Goal: Information Seeking & Learning: Find specific fact

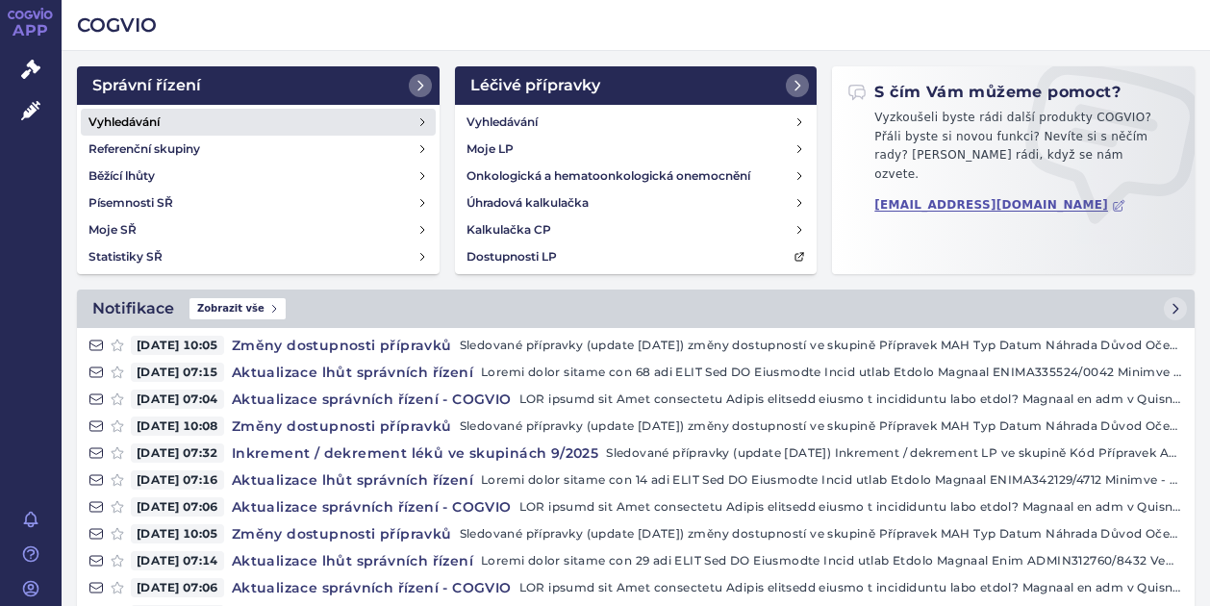
click at [129, 118] on h4 "Vyhledávání" at bounding box center [124, 122] width 71 height 19
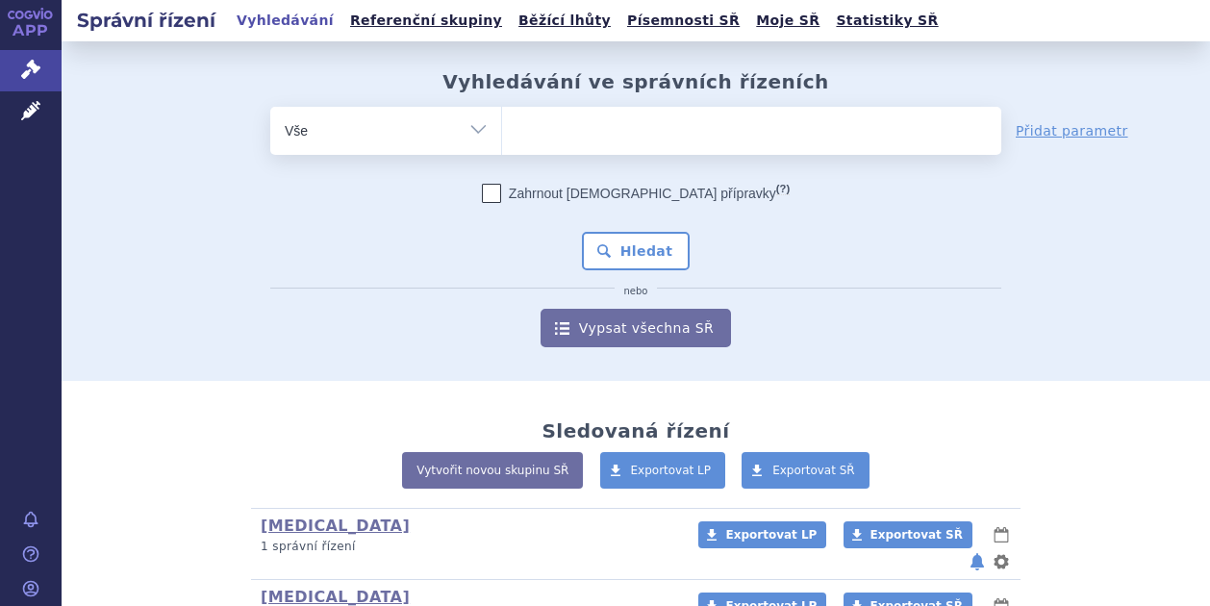
click at [568, 132] on ul at bounding box center [751, 127] width 499 height 40
click at [502, 132] on select at bounding box center [501, 130] width 1 height 48
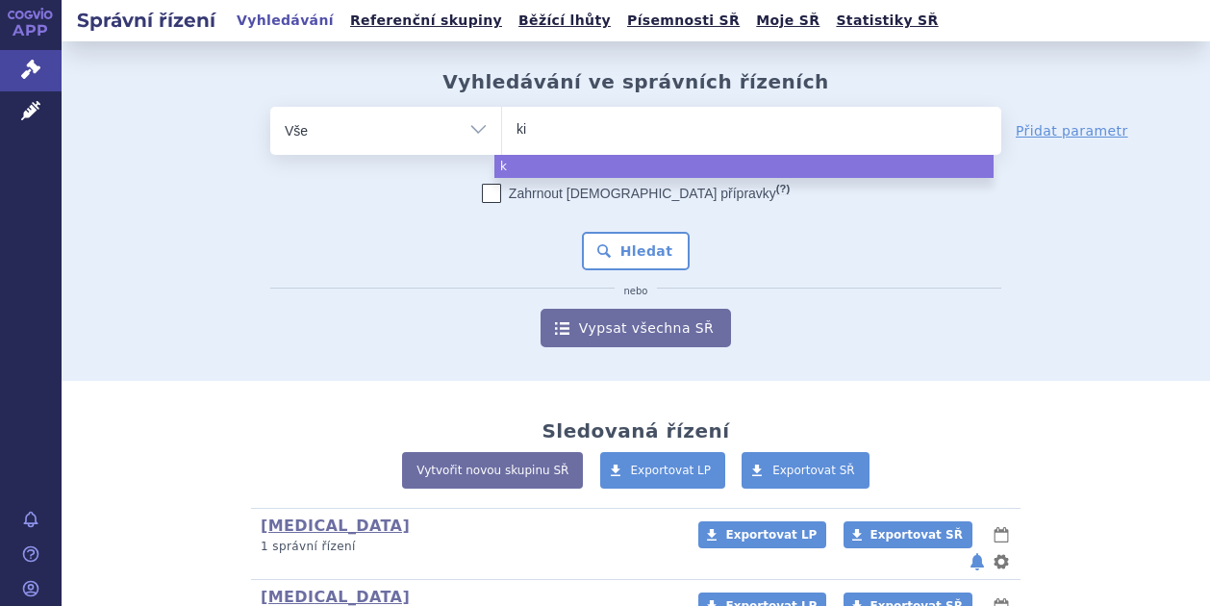
type input "kis"
type input "kisq"
type input "kisqa"
type input "kisqal"
type input "kisqali"
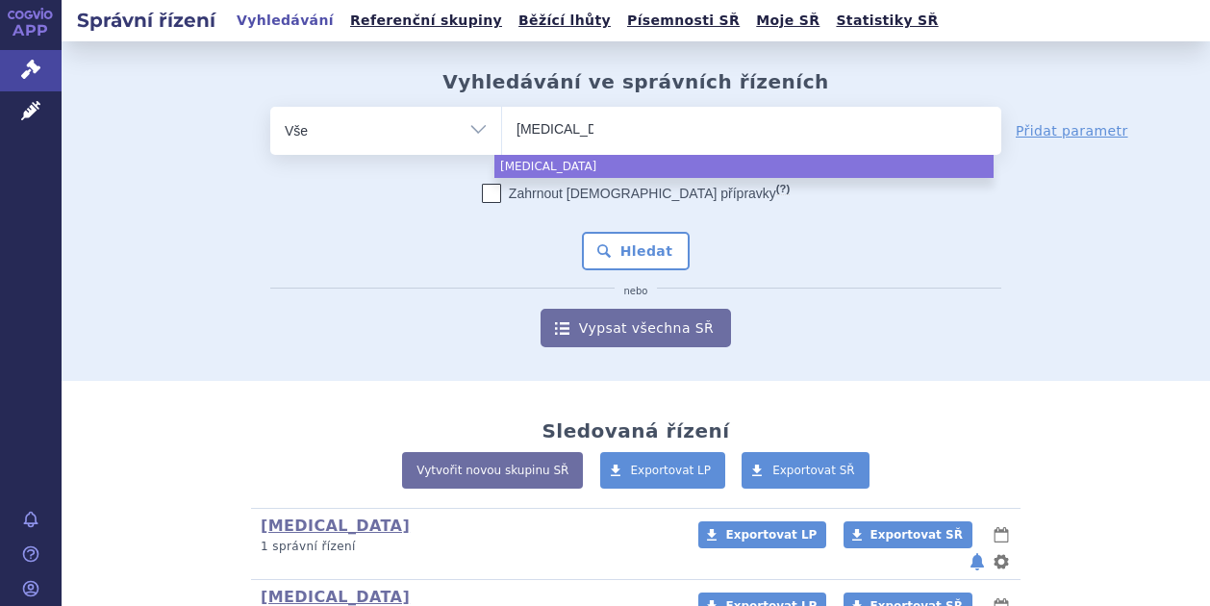
select select "kisqali"
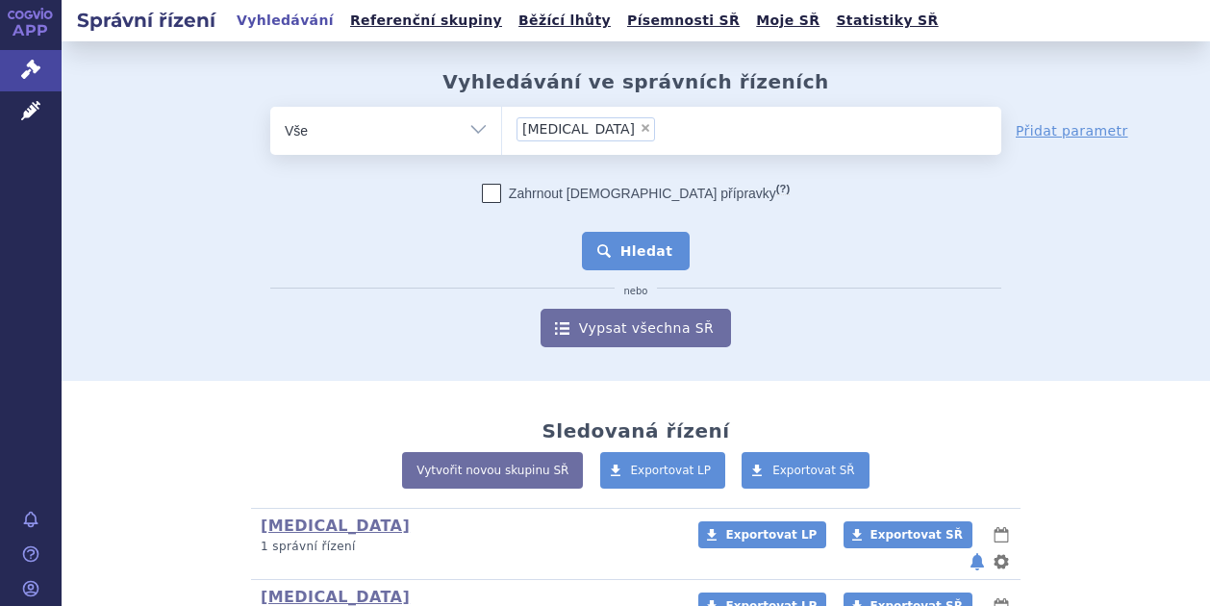
click at [638, 245] on button "Hledat" at bounding box center [636, 251] width 109 height 38
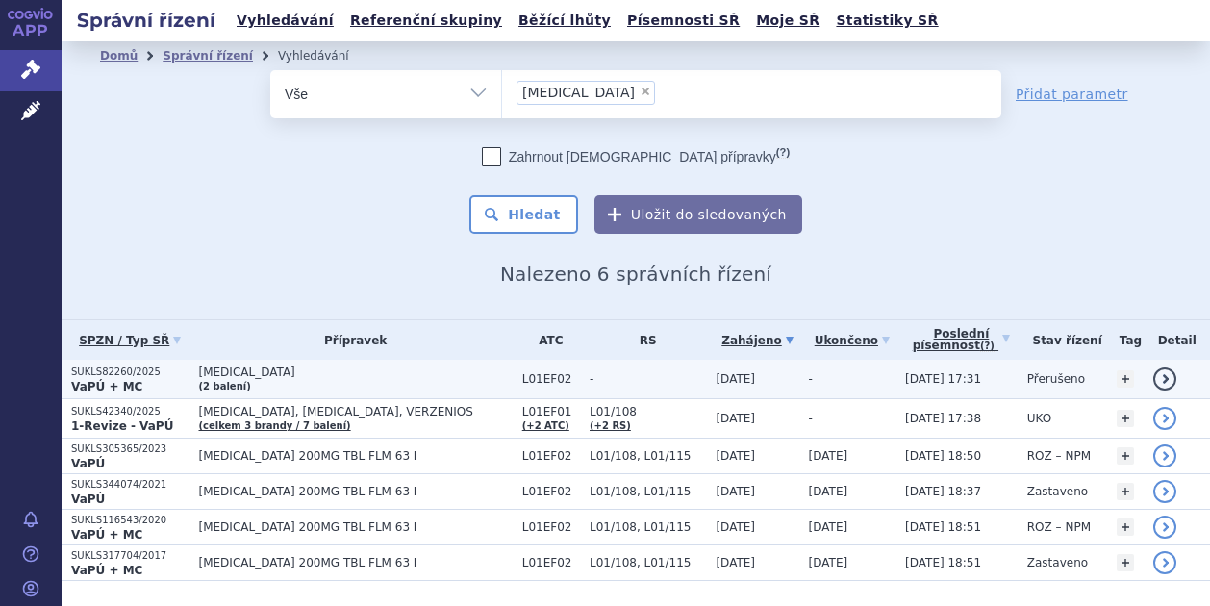
click at [99, 375] on p "SUKLS82260/2025" at bounding box center [130, 372] width 118 height 13
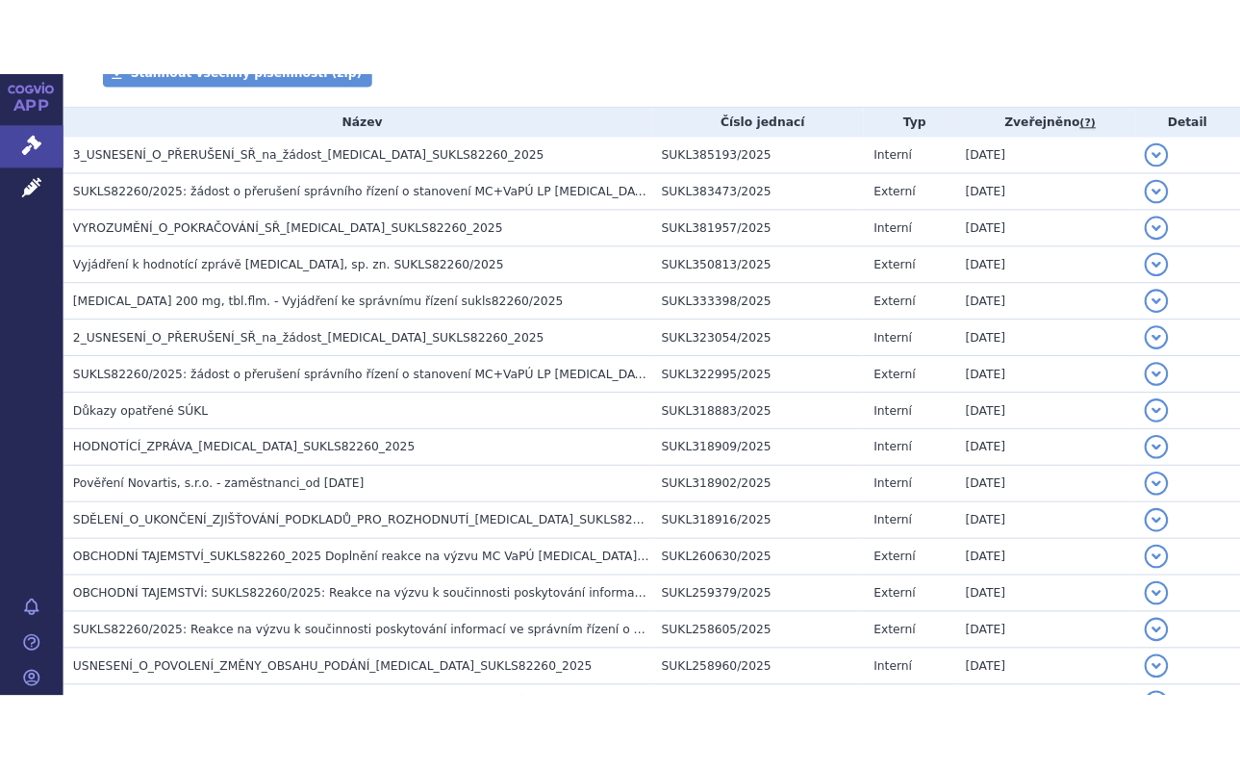
scroll to position [390, 0]
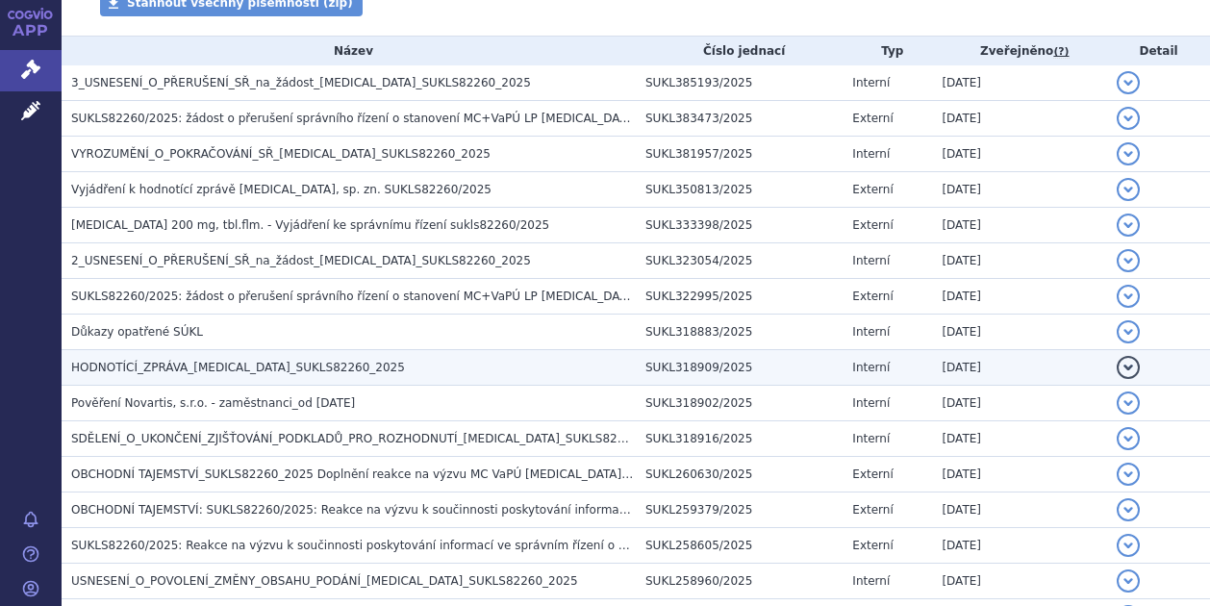
click at [150, 365] on span "HODNOTÍCÍ_ZPRÁVA_[MEDICAL_DATA]_SUKLS82260_2025" at bounding box center [238, 367] width 334 height 13
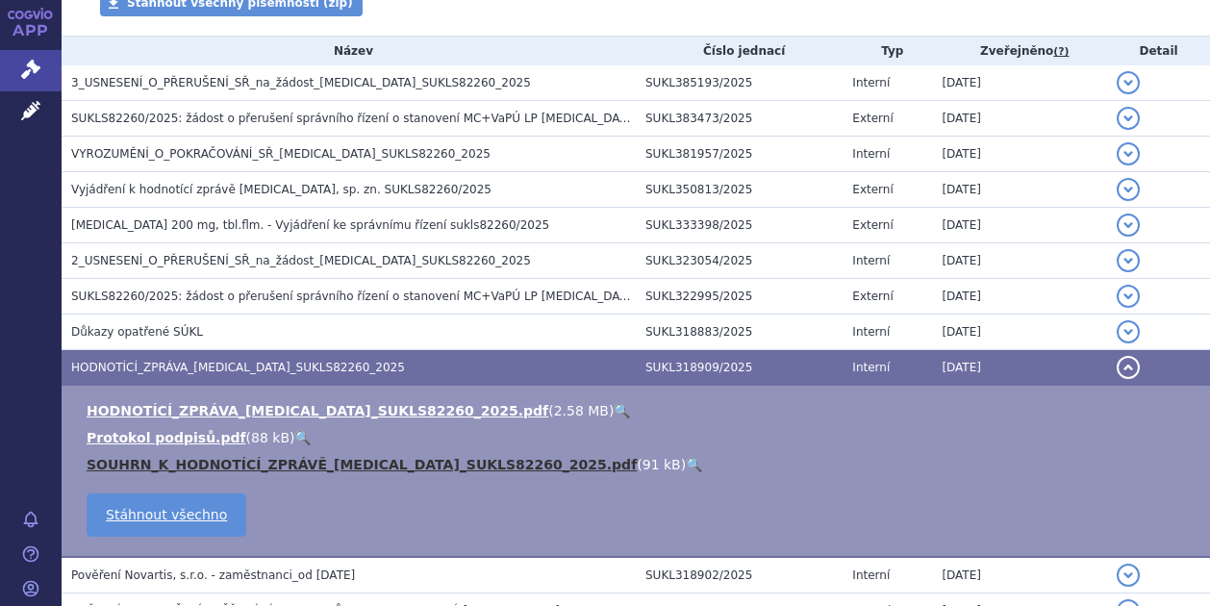
click at [183, 461] on link "SOUHRN_K_HODNOTÍCÍ_ZPRÁVĚ_[MEDICAL_DATA]_SUKLS82260_2025.pdf" at bounding box center [362, 464] width 550 height 15
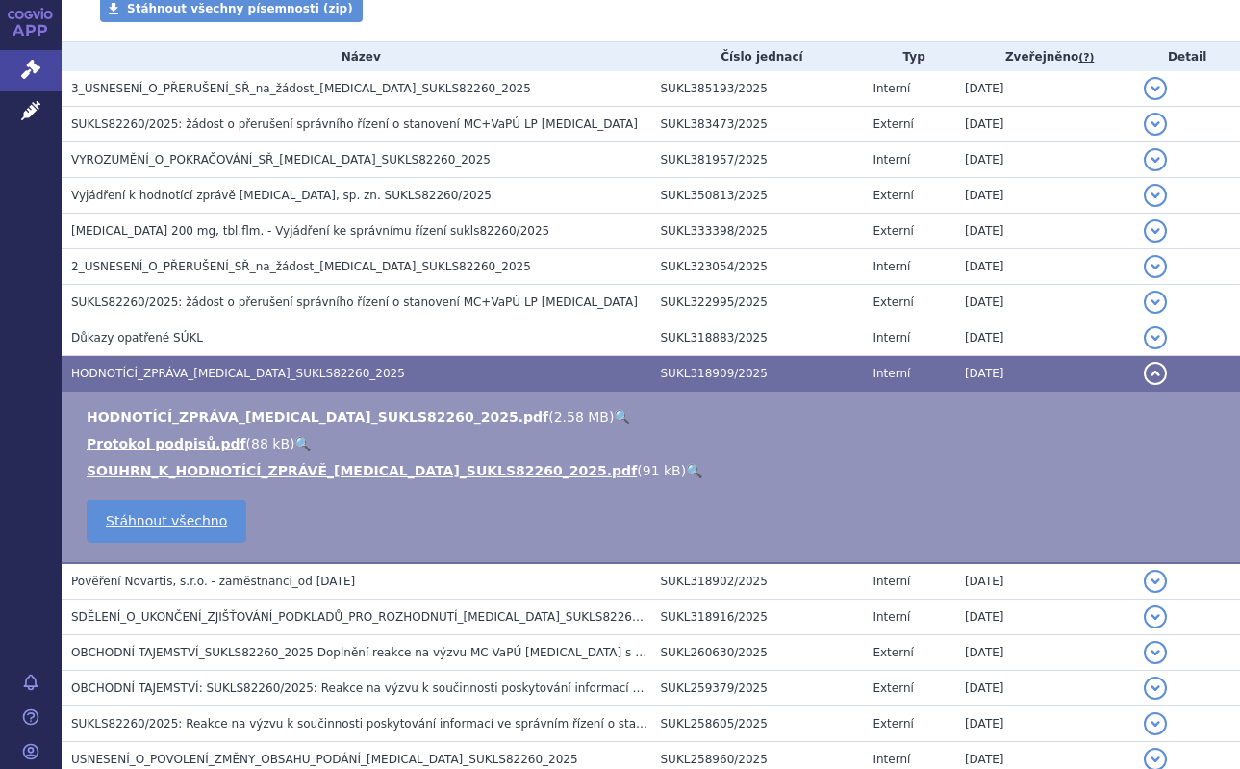
scroll to position [395, 0]
